Goal: Information Seeking & Learning: Understand process/instructions

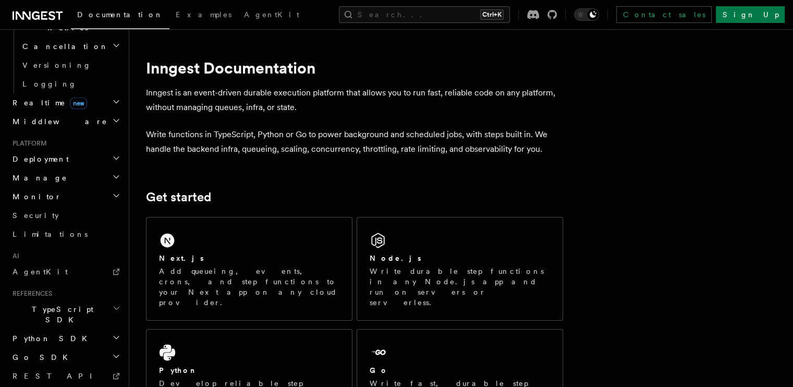
scroll to position [434, 0]
click at [112, 152] on icon "button" at bounding box center [116, 156] width 8 height 8
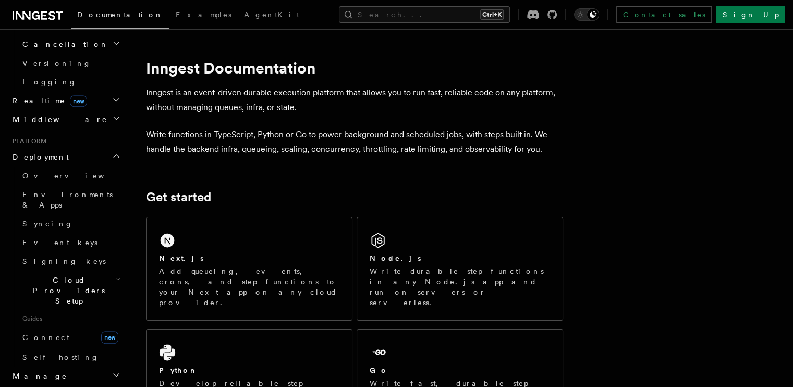
click at [102, 271] on h2 "Cloud Providers Setup" at bounding box center [70, 291] width 104 height 40
click at [51, 381] on span "Vercel" at bounding box center [50, 386] width 36 height 10
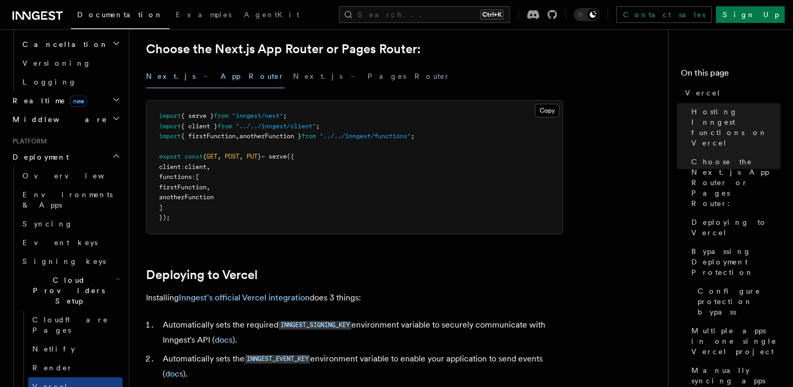
scroll to position [261, 0]
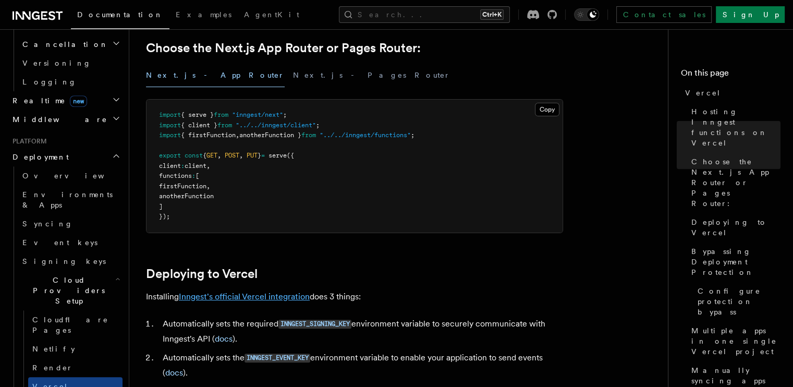
click at [236, 298] on link "Inngest's official Vercel integration" at bounding box center [244, 297] width 131 height 10
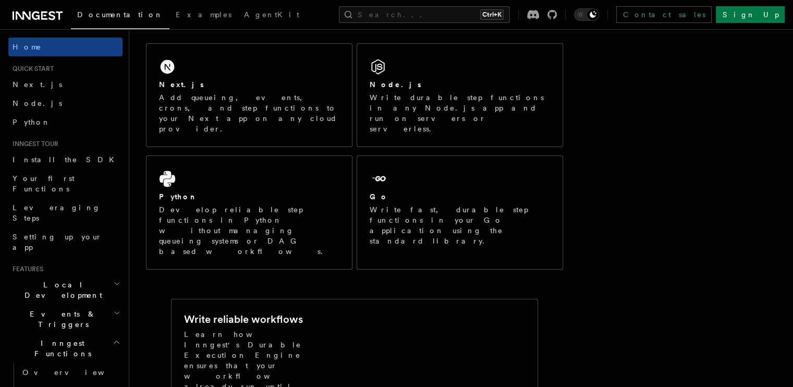
scroll to position [174, 0]
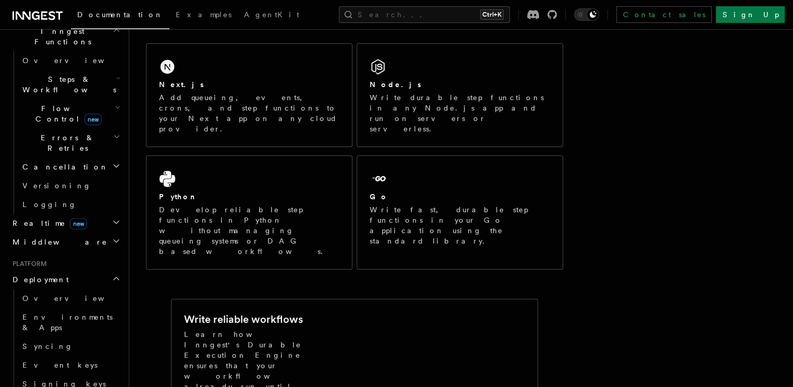
scroll to position [347, 0]
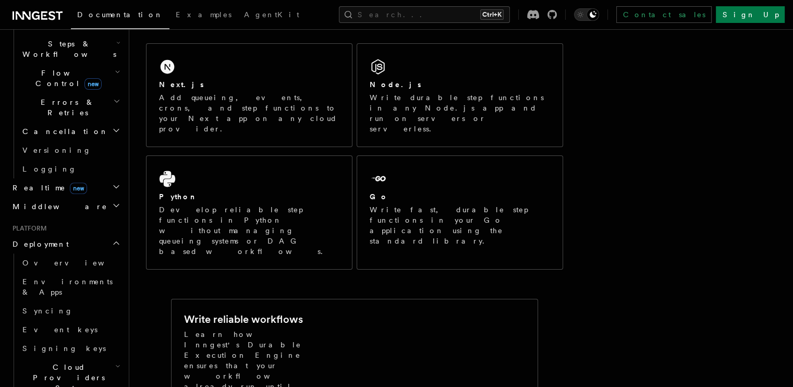
click at [63, 362] on span "Cloud Providers Setup" at bounding box center [66, 377] width 97 height 31
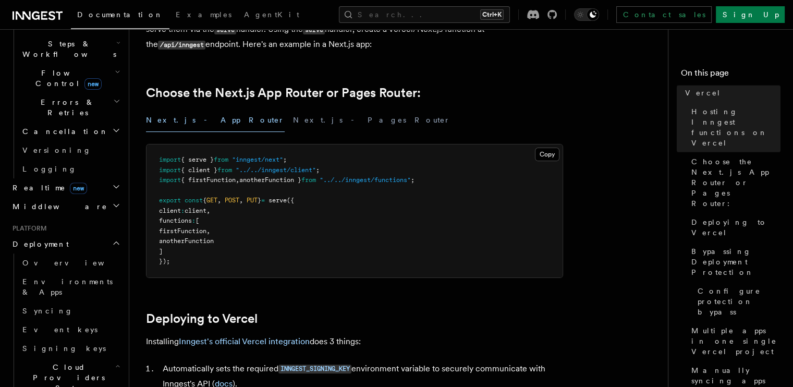
scroll to position [261, 0]
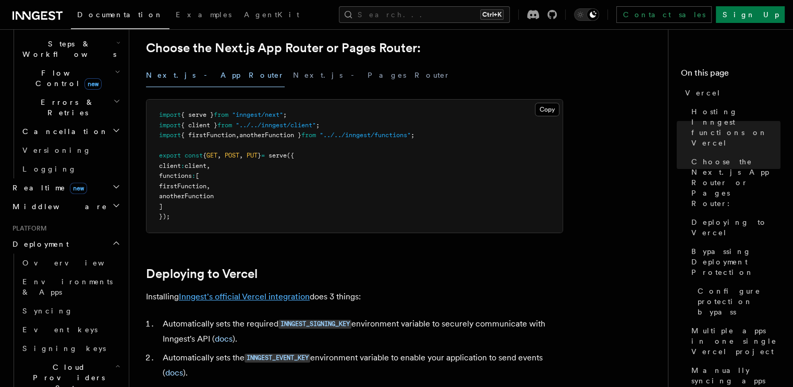
click at [224, 295] on link "Inngest's official Vercel integration" at bounding box center [244, 297] width 131 height 10
